Goal: Task Accomplishment & Management: Manage account settings

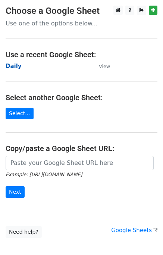
click at [13, 67] on strong "Daily" at bounding box center [14, 66] width 16 height 7
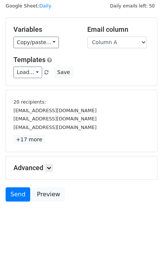
scroll to position [32, 0]
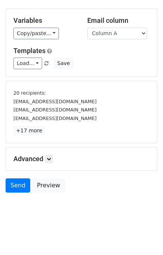
click at [55, 159] on h5 "Advanced" at bounding box center [81, 159] width 136 height 8
click at [51, 157] on icon at bounding box center [49, 159] width 4 height 4
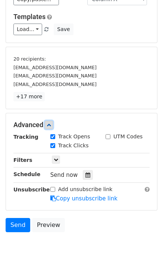
scroll to position [92, 0]
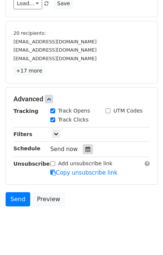
click at [86, 151] on div at bounding box center [88, 149] width 10 height 10
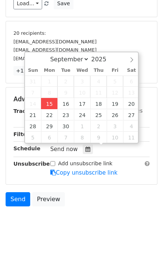
type input "[DATE] 14:51"
type input "02"
type input "51"
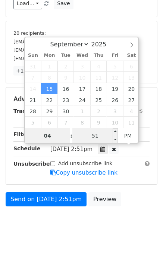
type input "04"
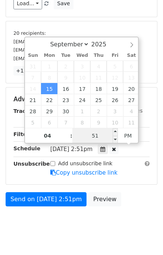
type input "2025-09-15 16:51"
click at [106, 135] on input "51" at bounding box center [96, 135] width 46 height 15
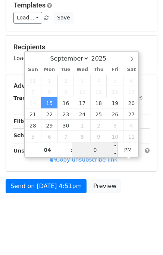
type input "00"
type input "2025-09-15 16:00"
click at [140, 197] on div "Send on Sep 15 at 4:51pm Preview" at bounding box center [81, 188] width 163 height 18
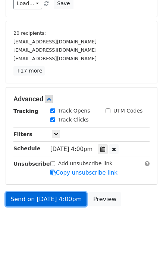
click at [68, 194] on link "Send on Sep 15 at 4:00pm" at bounding box center [46, 199] width 81 height 14
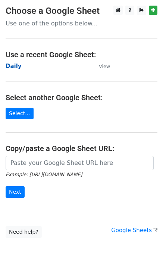
click at [10, 68] on strong "Daily" at bounding box center [14, 66] width 16 height 7
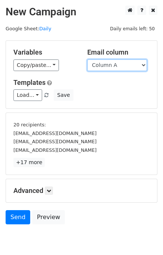
click at [118, 67] on select "Column A Column B Column C Column D Column E" at bounding box center [117, 65] width 60 height 12
select select "Column B"
click at [87, 59] on select "Column A Column B Column C Column D Column E" at bounding box center [117, 65] width 60 height 12
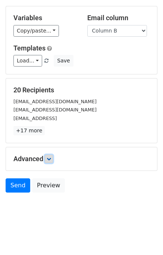
click at [51, 158] on icon at bounding box center [49, 159] width 4 height 4
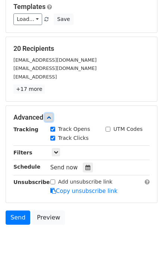
scroll to position [106, 0]
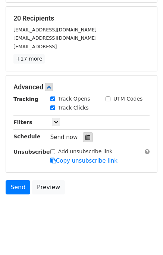
click at [86, 136] on icon at bounding box center [88, 137] width 5 height 5
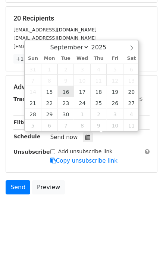
type input "2025-09-16 12:00"
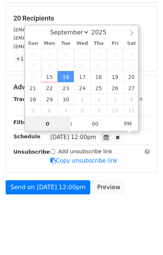
type input "05"
type input "2025-09-16 17:00"
click at [132, 193] on div "Send on Sep 16 at 12:00pm Preview" at bounding box center [81, 189] width 163 height 18
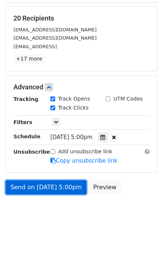
click at [59, 188] on link "Send on Sep 16 at 5:00pm" at bounding box center [46, 187] width 81 height 14
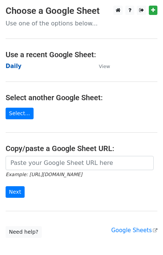
click at [9, 68] on strong "Daily" at bounding box center [14, 66] width 16 height 7
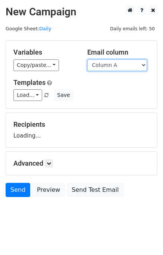
click at [116, 62] on select "Column A Column B Column C Column D Column E" at bounding box center [117, 65] width 60 height 12
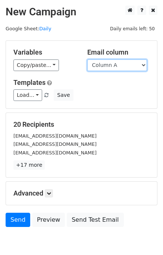
click at [118, 66] on select "Column A Column B Column C Column D Column E" at bounding box center [117, 65] width 60 height 12
select select "Column C"
click at [87, 59] on select "Column A Column B Column C Column D Column E" at bounding box center [117, 65] width 60 height 12
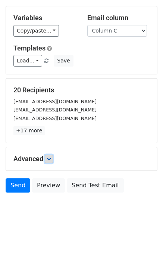
click at [47, 156] on link at bounding box center [49, 159] width 8 height 8
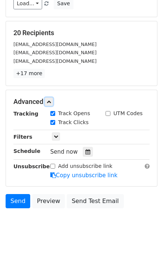
scroll to position [99, 0]
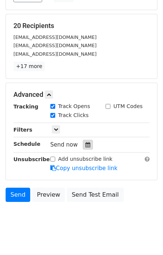
click at [83, 148] on div at bounding box center [88, 145] width 10 height 10
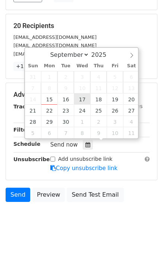
type input "2025-09-17 12:00"
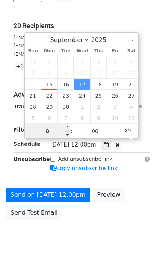
type input "06"
type input "2025-09-17 18:00"
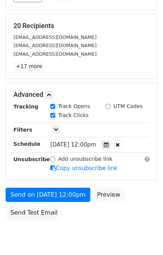
click at [136, 196] on div "Send on Sep 17 at 12:00pm Preview Send Test Email" at bounding box center [81, 206] width 163 height 36
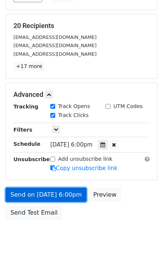
click at [43, 195] on link "Send on Sep 17 at 6:00pm" at bounding box center [46, 195] width 81 height 14
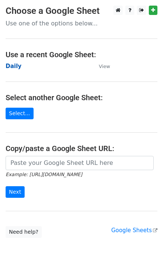
click at [15, 66] on strong "Daily" at bounding box center [14, 66] width 16 height 7
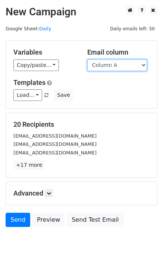
click at [129, 64] on select "Column A Column B Column C Column D Column E" at bounding box center [117, 65] width 60 height 12
select select "Column D"
click at [87, 59] on select "Column A Column B Column C Column D Column E" at bounding box center [117, 65] width 60 height 12
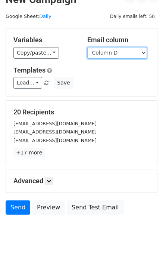
scroll to position [34, 0]
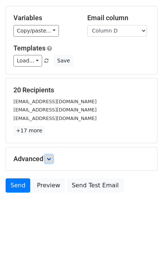
click at [50, 158] on icon at bounding box center [49, 159] width 4 height 4
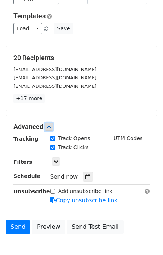
scroll to position [98, 0]
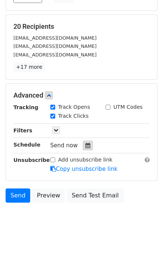
click at [84, 147] on div at bounding box center [88, 146] width 10 height 10
click at [86, 145] on icon at bounding box center [88, 145] width 5 height 5
click at [88, 144] on div at bounding box center [88, 146] width 10 height 10
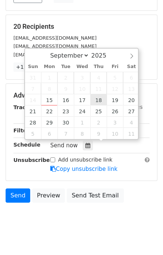
type input "[DATE] 12:00"
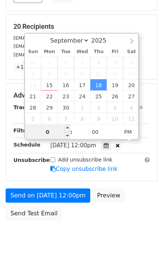
type input "07"
type input "[DATE] 19:00"
click at [128, 197] on div "Send on [DATE] 12:00pm Preview Send Test Email" at bounding box center [81, 206] width 163 height 36
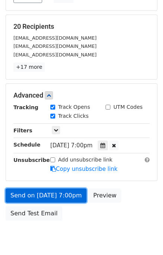
click at [61, 191] on link "Send on [DATE] 7:00pm" at bounding box center [46, 195] width 81 height 14
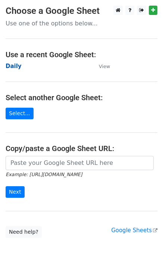
click at [12, 67] on strong "Daily" at bounding box center [14, 66] width 16 height 7
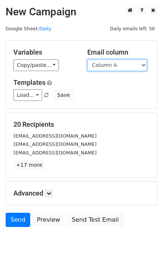
click at [126, 66] on select "Column A Column B Column C Column D Column E" at bounding box center [117, 65] width 60 height 12
select select "Column E"
click at [87, 59] on select "Column A Column B Column C Column D Column E" at bounding box center [117, 65] width 60 height 12
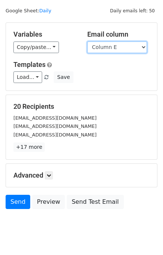
scroll to position [34, 0]
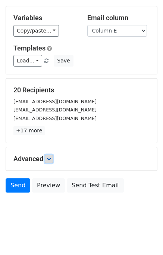
click at [53, 159] on link at bounding box center [49, 159] width 8 height 8
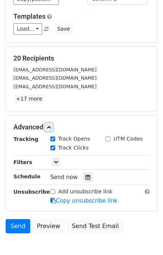
scroll to position [92, 0]
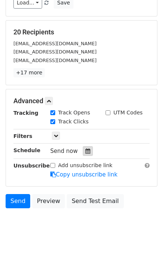
click at [83, 153] on div at bounding box center [88, 151] width 10 height 10
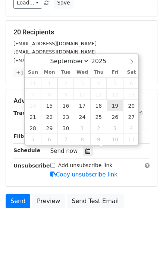
type input "2025-09-19 12:00"
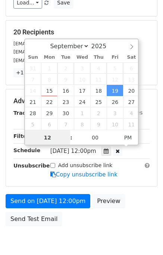
scroll to position [0, 0]
type input "08"
type input "2025-09-19 20:00"
click at [133, 194] on div "Send on Sep 19 at 12:00pm Preview Send Test Email" at bounding box center [81, 212] width 163 height 36
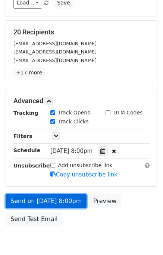
click at [47, 198] on link "Send on Sep 19 at 8:00pm" at bounding box center [46, 201] width 81 height 14
